Goal: Information Seeking & Learning: Learn about a topic

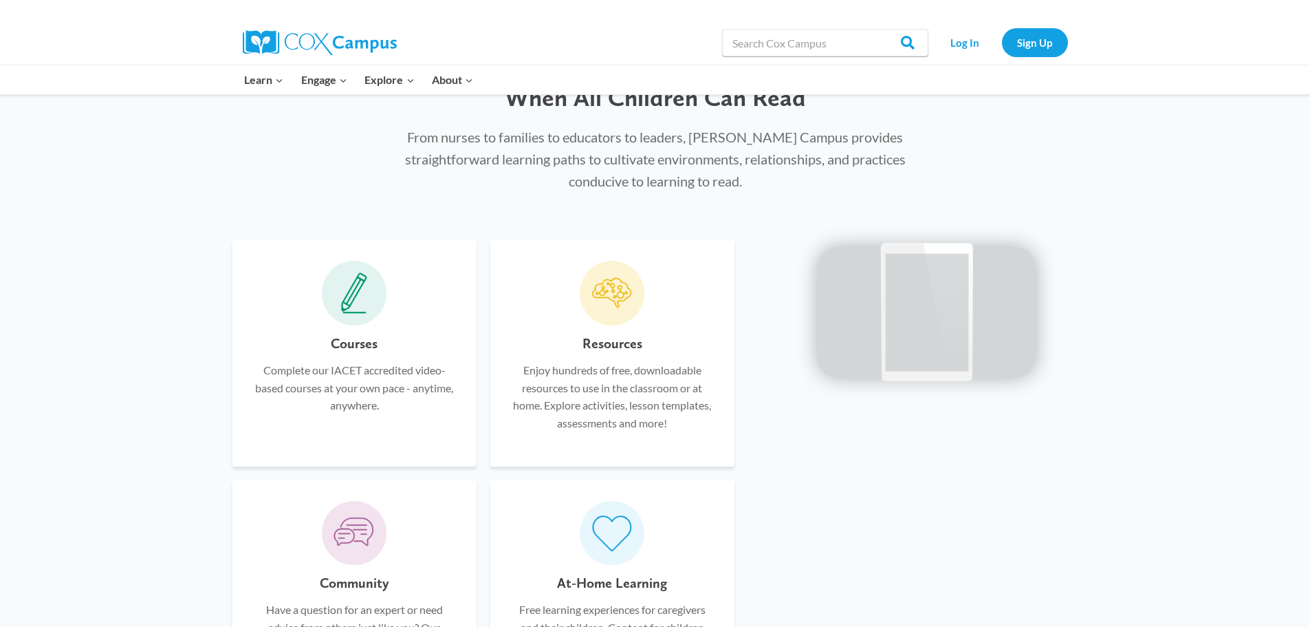
scroll to position [739, 0]
click at [351, 279] on icon at bounding box center [354, 292] width 26 height 41
click at [352, 349] on h6 "Courses" at bounding box center [354, 343] width 47 height 22
click at [353, 382] on p "Complete our IACET accredited video-based courses at your own pace - anytime, a…" at bounding box center [354, 386] width 203 height 53
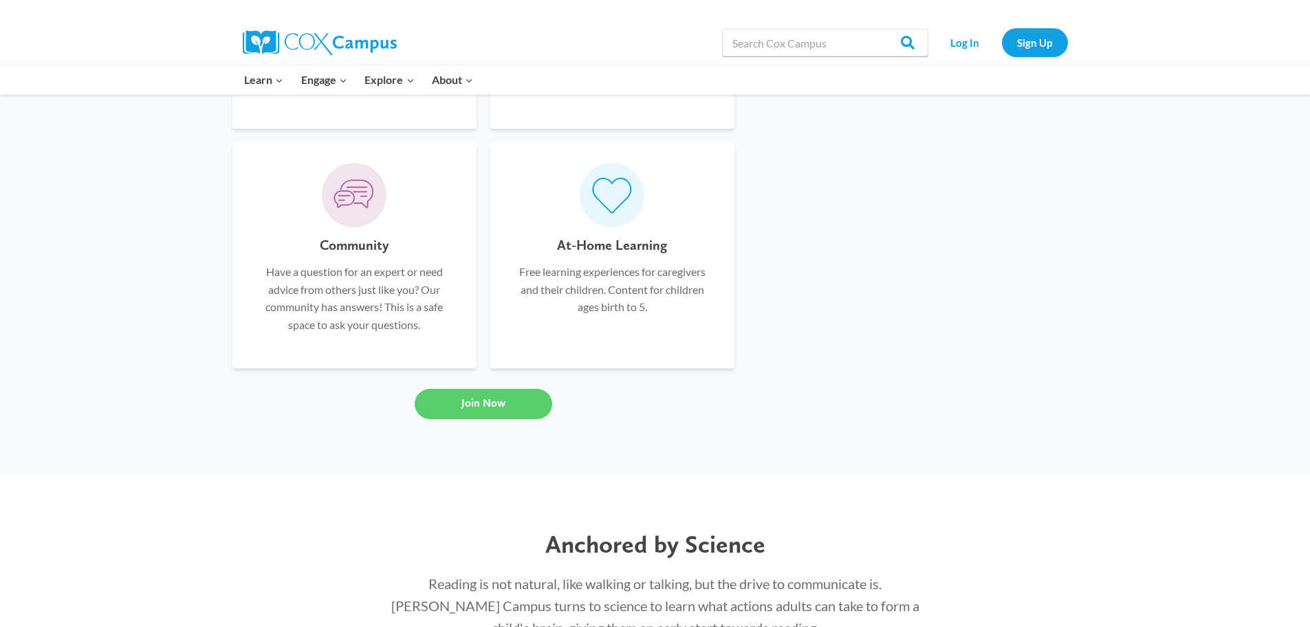
scroll to position [1078, 0]
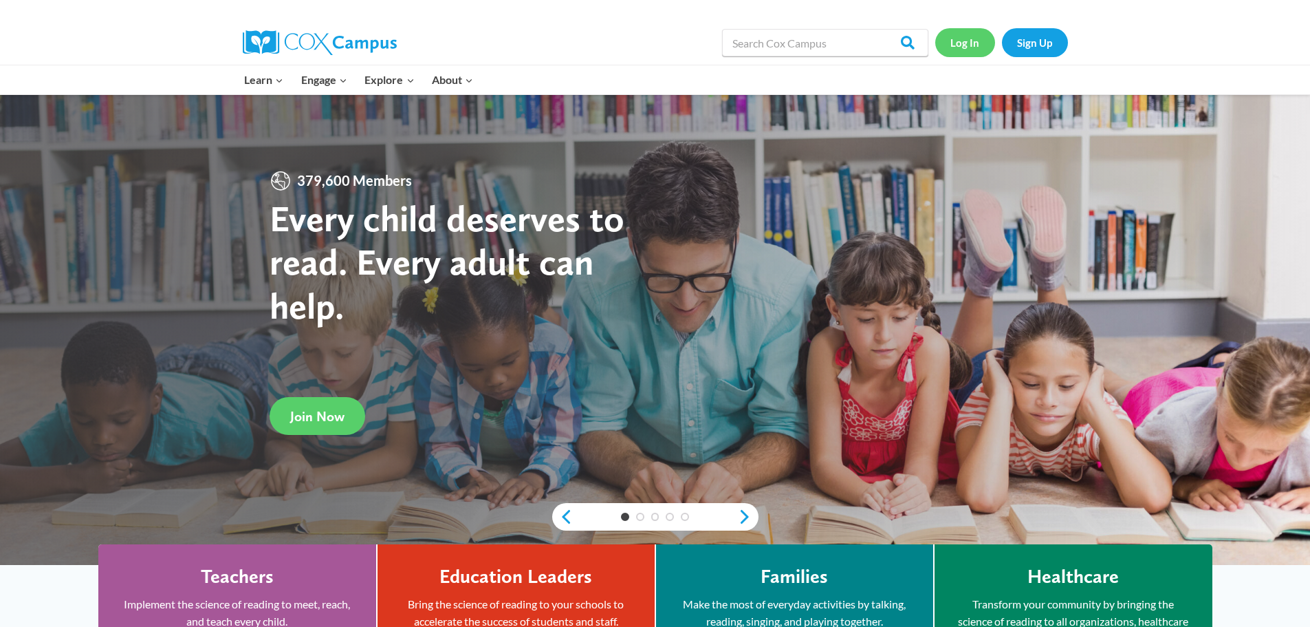
click at [979, 40] on link "Log In" at bounding box center [965, 42] width 60 height 28
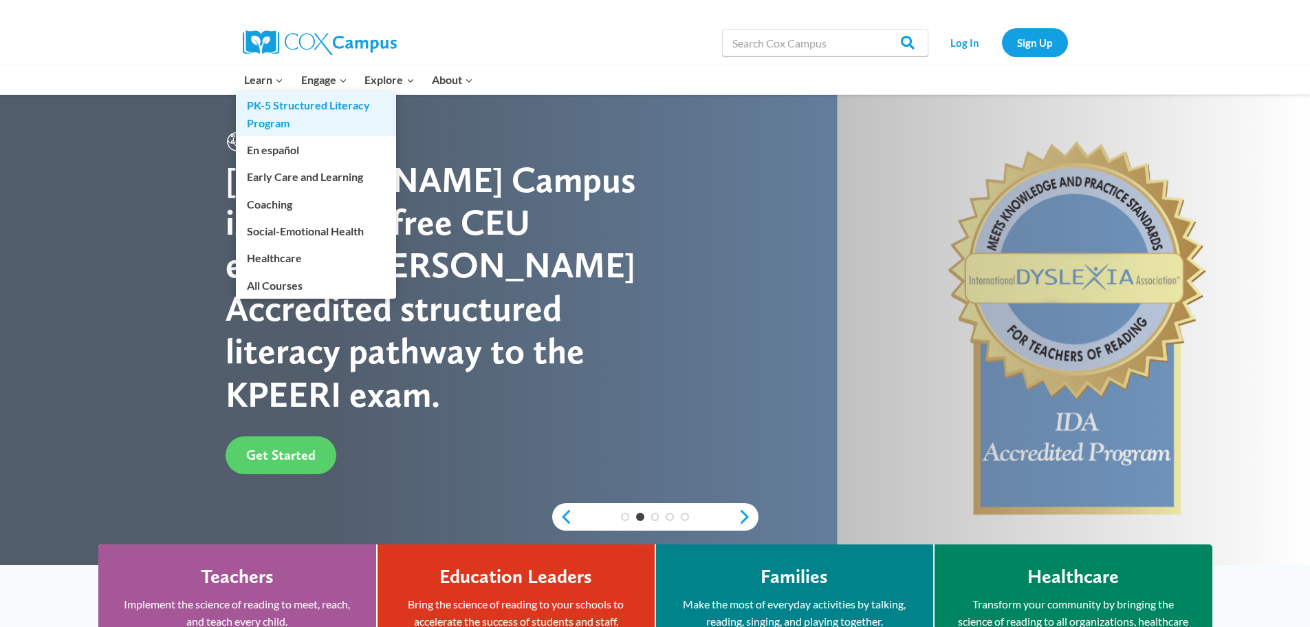
click at [279, 103] on link "PK-5 Structured Literacy Program" at bounding box center [316, 114] width 160 height 44
